Goal: Find specific page/section: Find specific page/section

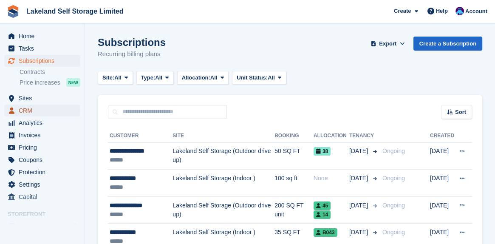
click at [24, 113] on span "CRM" at bounding box center [44, 111] width 51 height 12
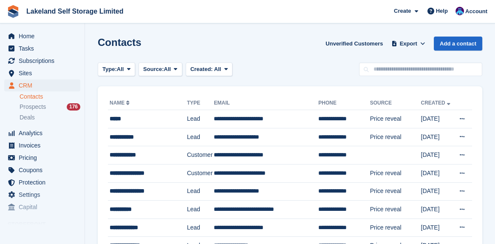
click at [38, 111] on li "Prospects 176" at bounding box center [52, 107] width 65 height 10
click at [37, 108] on span "Prospects" at bounding box center [33, 107] width 26 height 8
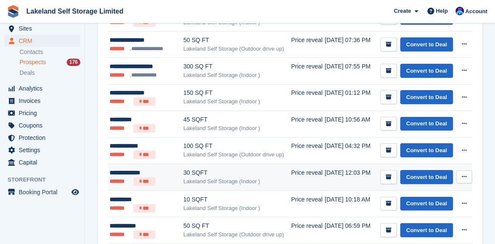
scroll to position [255, 0]
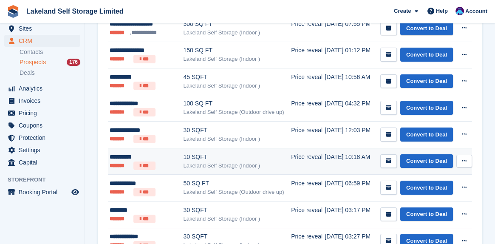
click at [124, 156] on div "**********" at bounding box center [144, 157] width 69 height 9
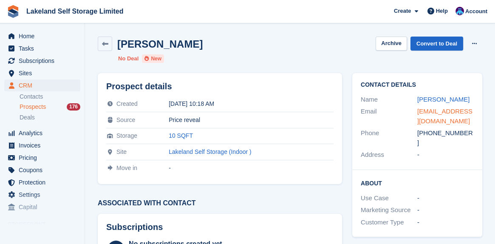
click at [430, 114] on link "[EMAIL_ADDRESS][DOMAIN_NAME]" at bounding box center [444, 116] width 55 height 17
